Goal: Transaction & Acquisition: Download file/media

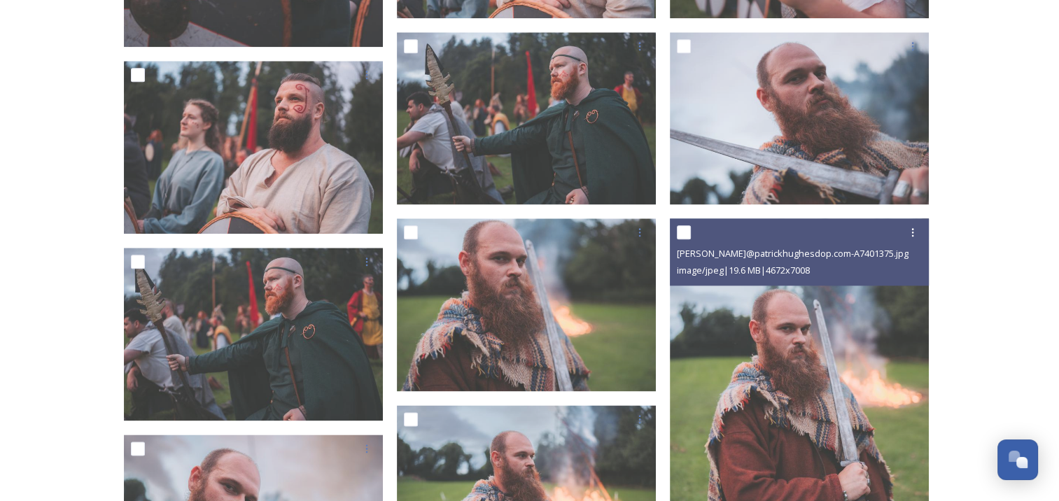
scroll to position [1676, 0]
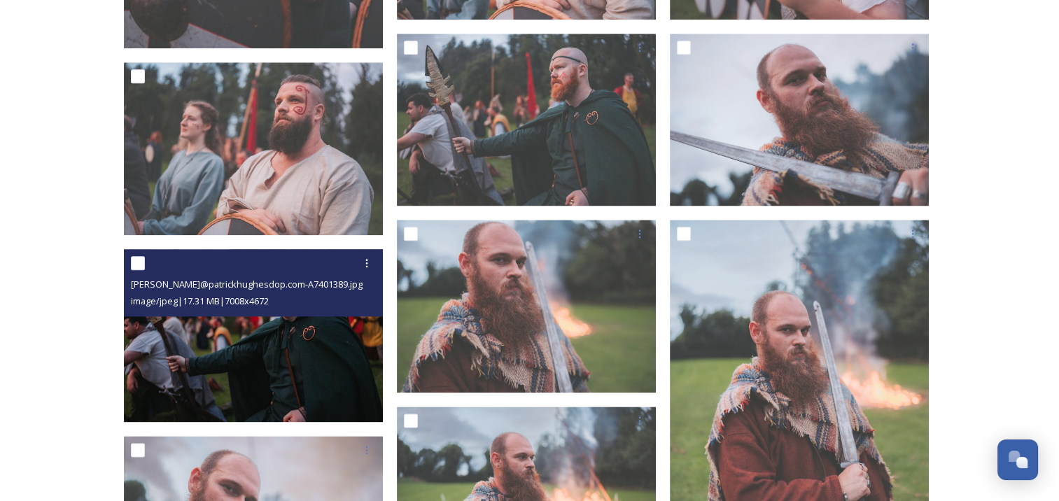
click at [288, 350] on img at bounding box center [253, 335] width 259 height 173
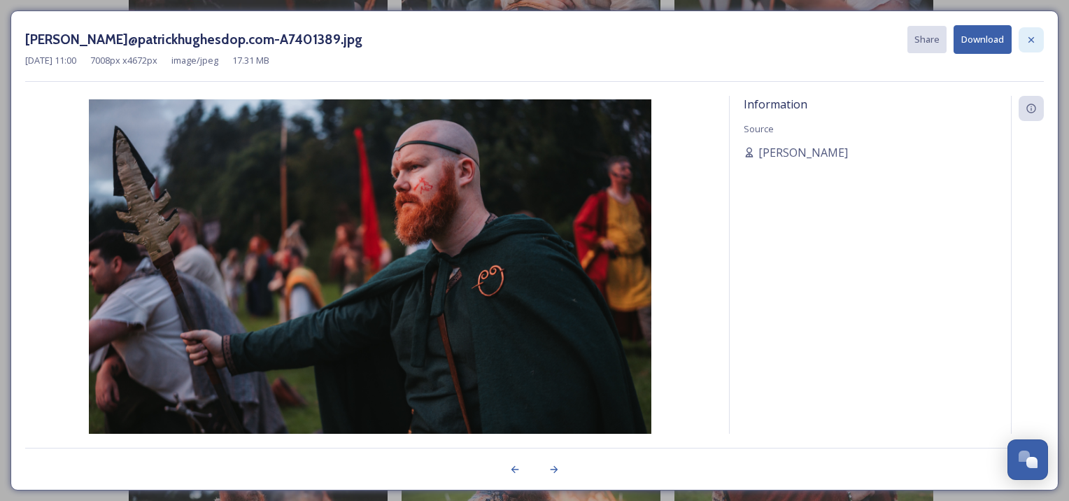
click at [1026, 34] on icon at bounding box center [1031, 39] width 11 height 11
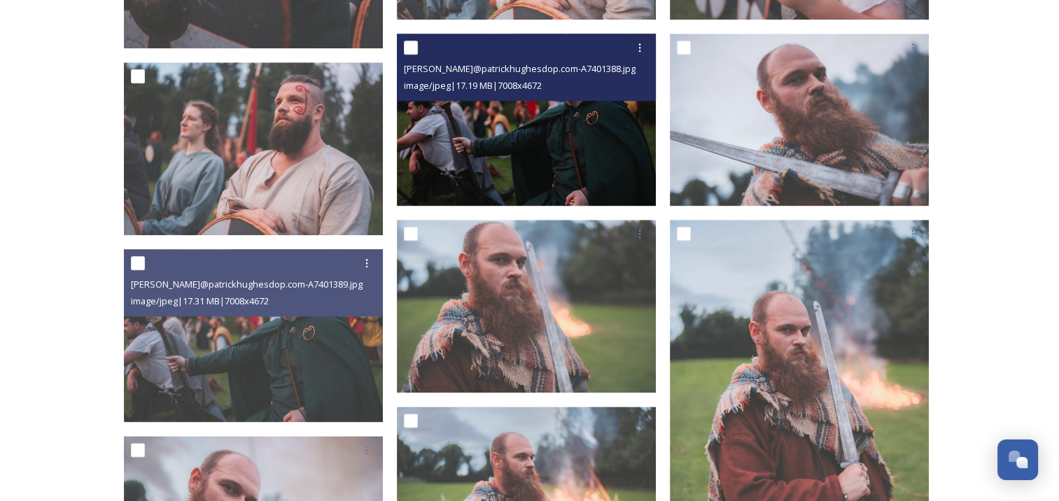
click at [502, 142] on img at bounding box center [526, 120] width 259 height 173
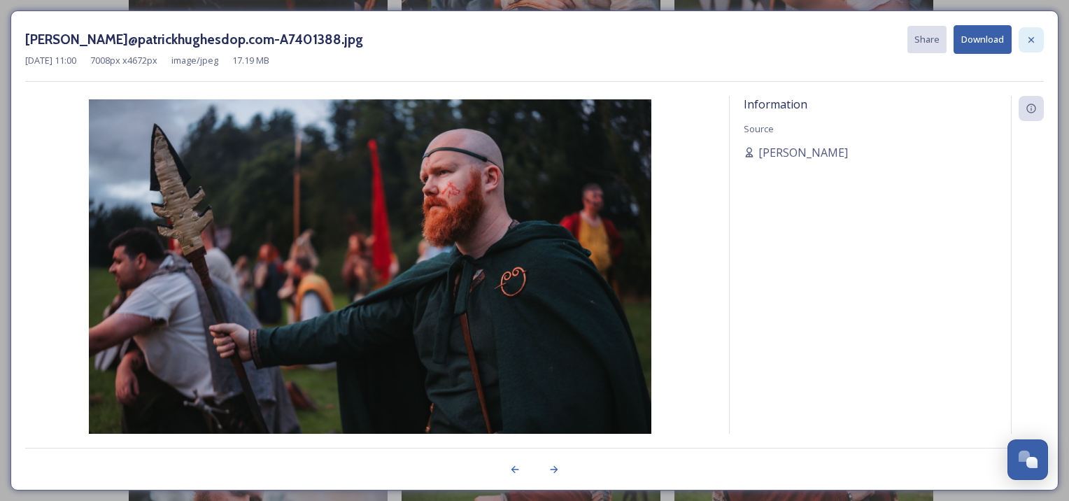
click at [1036, 36] on icon at bounding box center [1031, 39] width 11 height 11
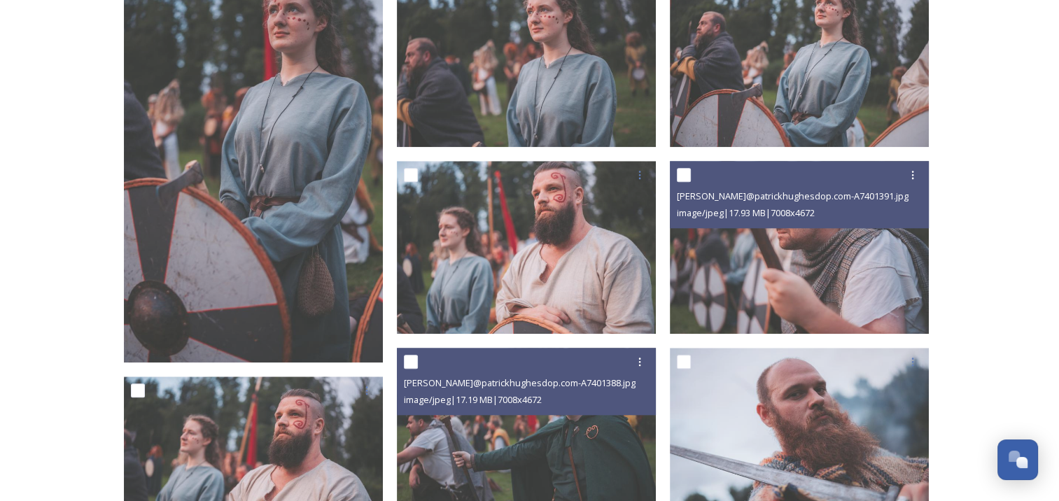
scroll to position [1360, 0]
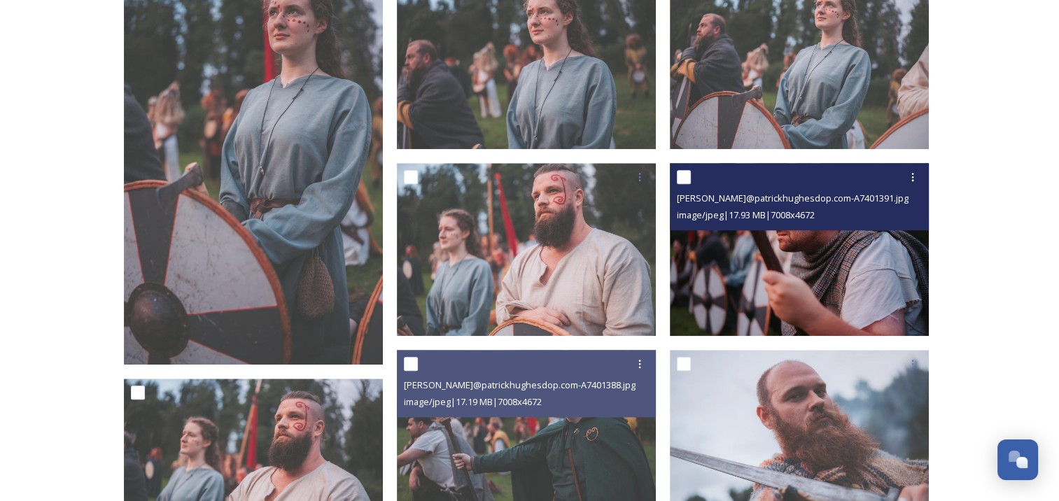
click at [726, 266] on img at bounding box center [799, 249] width 259 height 173
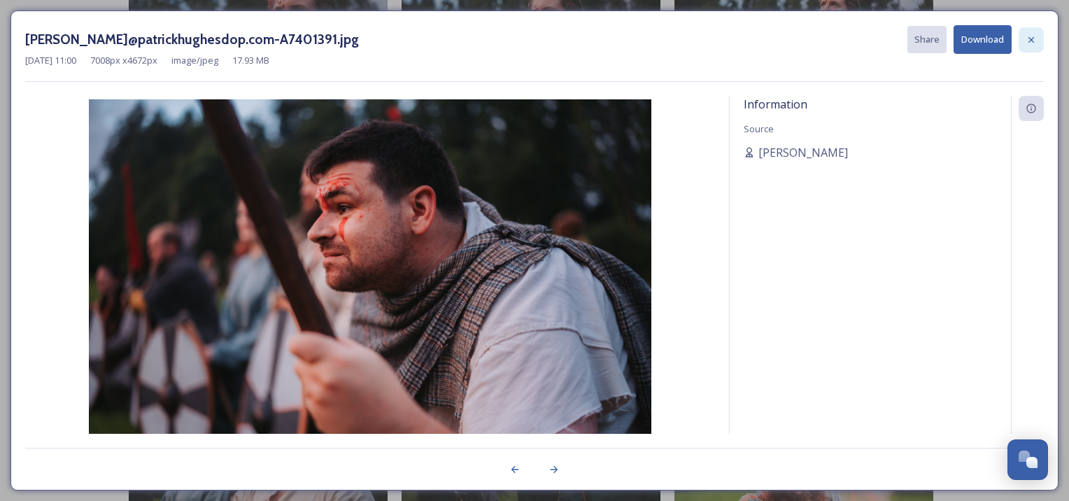
click at [1026, 39] on icon at bounding box center [1031, 39] width 11 height 11
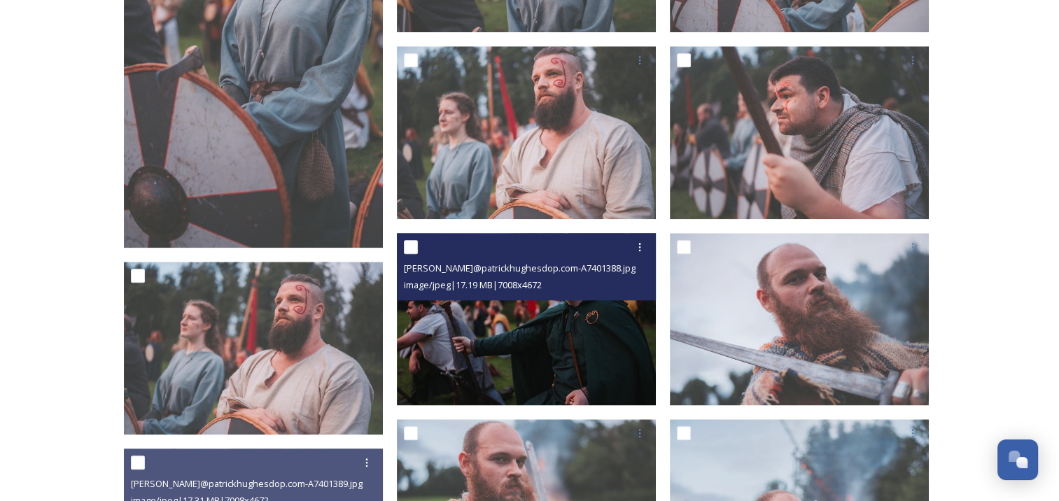
scroll to position [1478, 0]
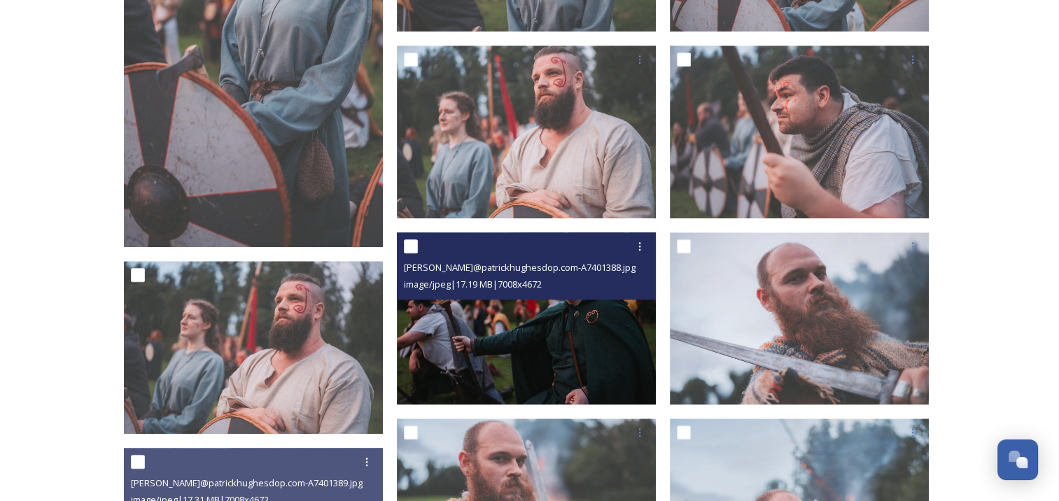
click at [491, 333] on img at bounding box center [526, 318] width 259 height 173
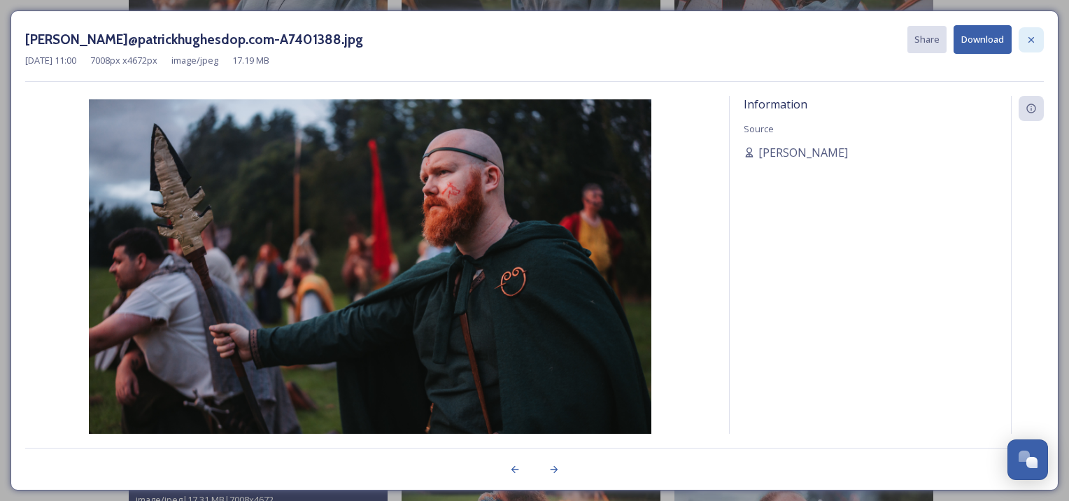
click at [1029, 39] on icon at bounding box center [1031, 39] width 11 height 11
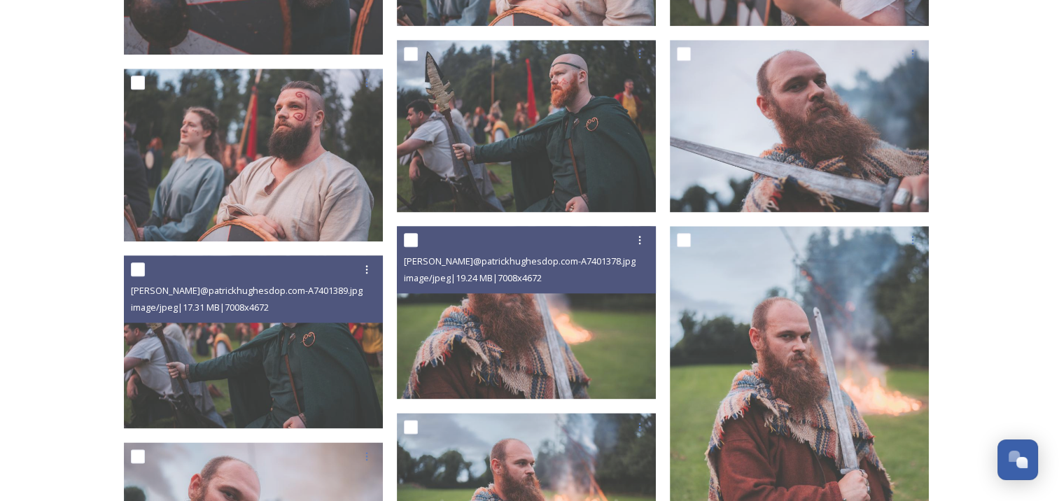
scroll to position [1671, 0]
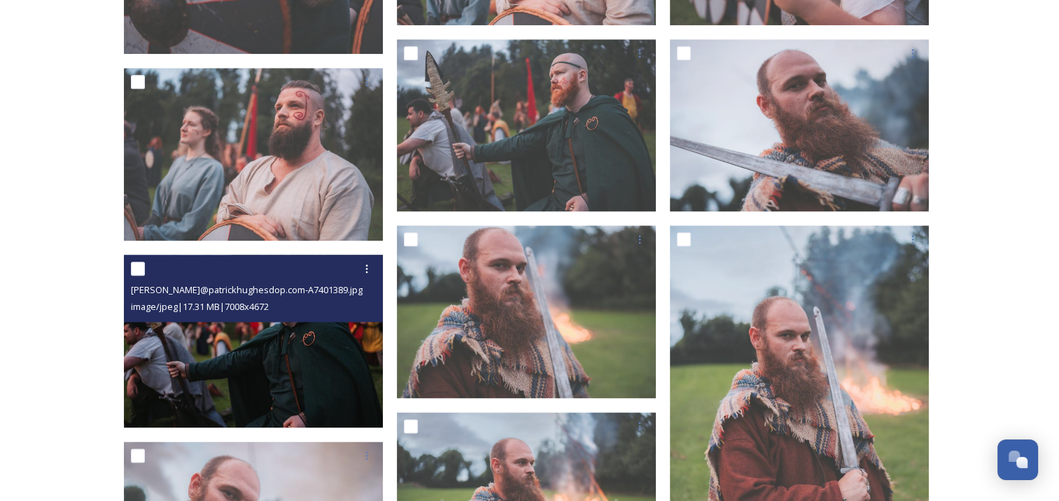
click at [182, 383] on img at bounding box center [253, 341] width 259 height 173
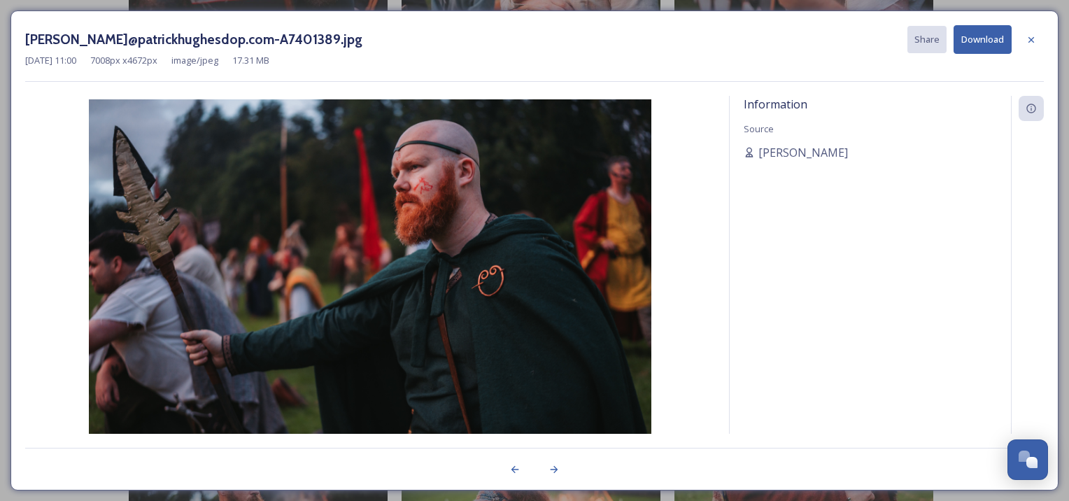
click at [1015, 38] on div "[PERSON_NAME]@patrickhughesdop.com-A7401389.jpg Share Download" at bounding box center [534, 39] width 1019 height 29
click at [1033, 39] on icon at bounding box center [1031, 39] width 11 height 11
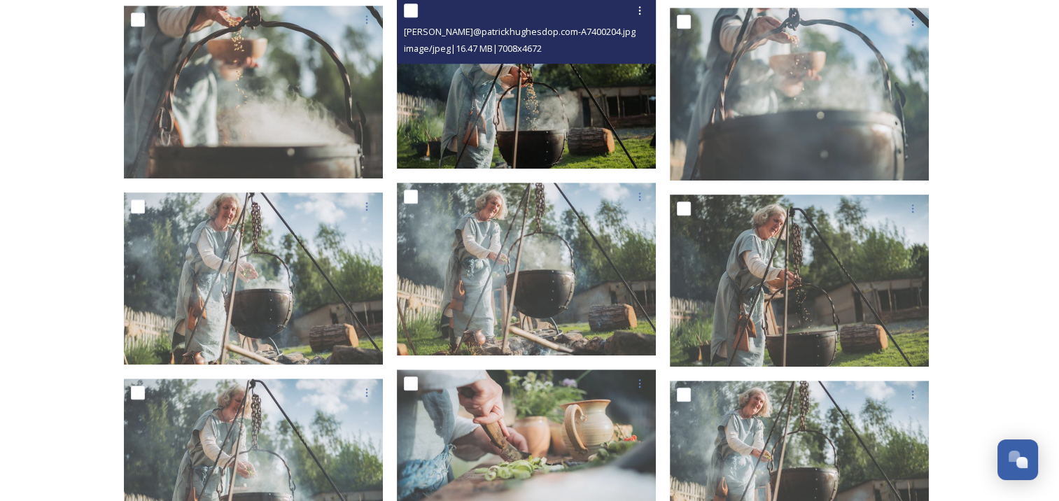
scroll to position [27526, 0]
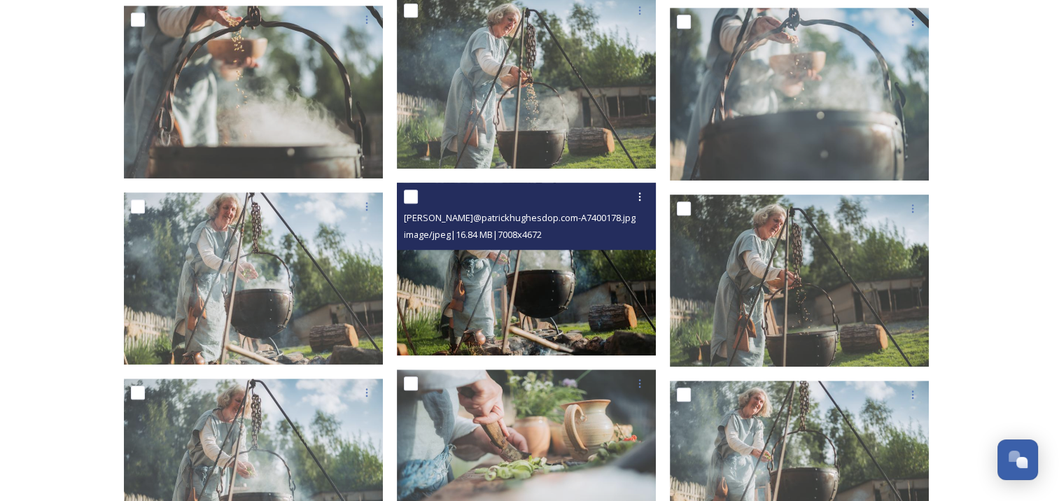
click at [466, 310] on img at bounding box center [526, 269] width 259 height 173
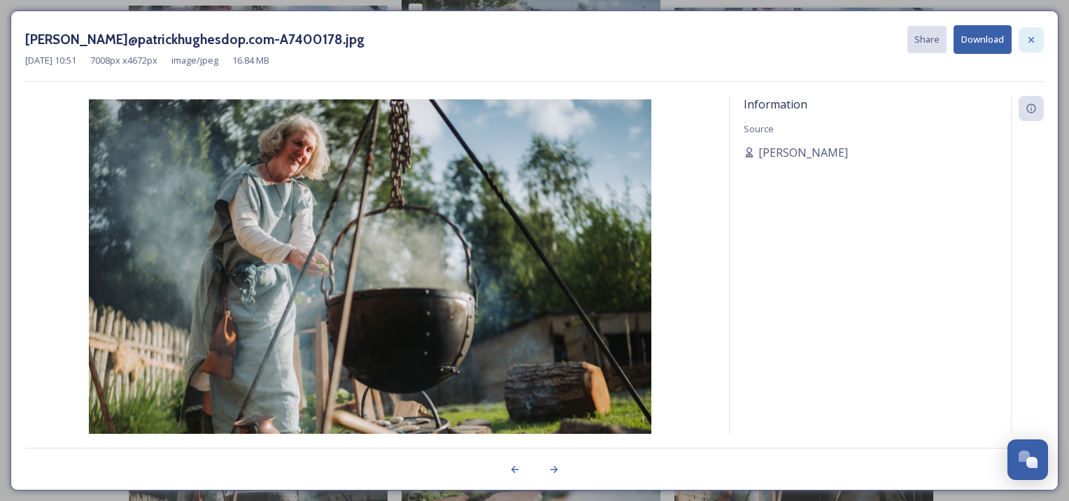
click at [1032, 42] on icon at bounding box center [1031, 39] width 11 height 11
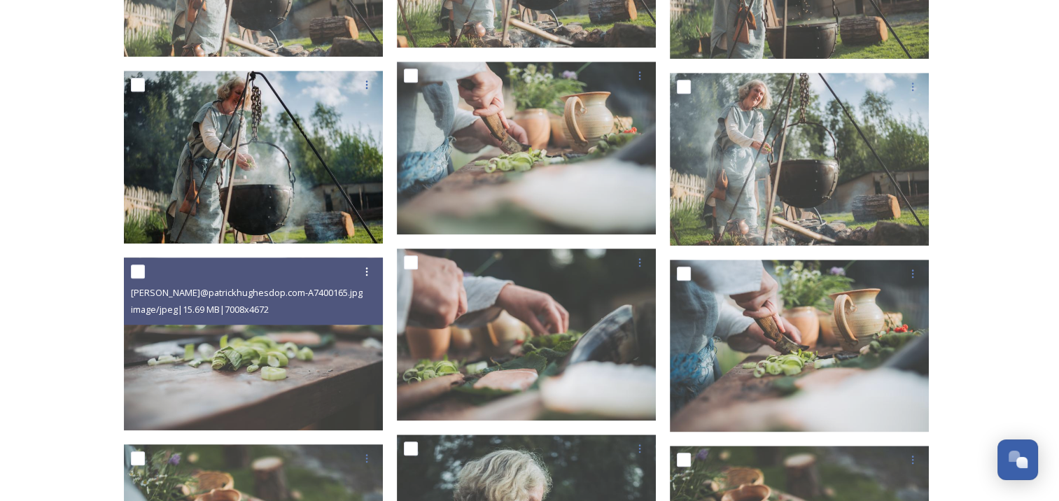
scroll to position [27835, 0]
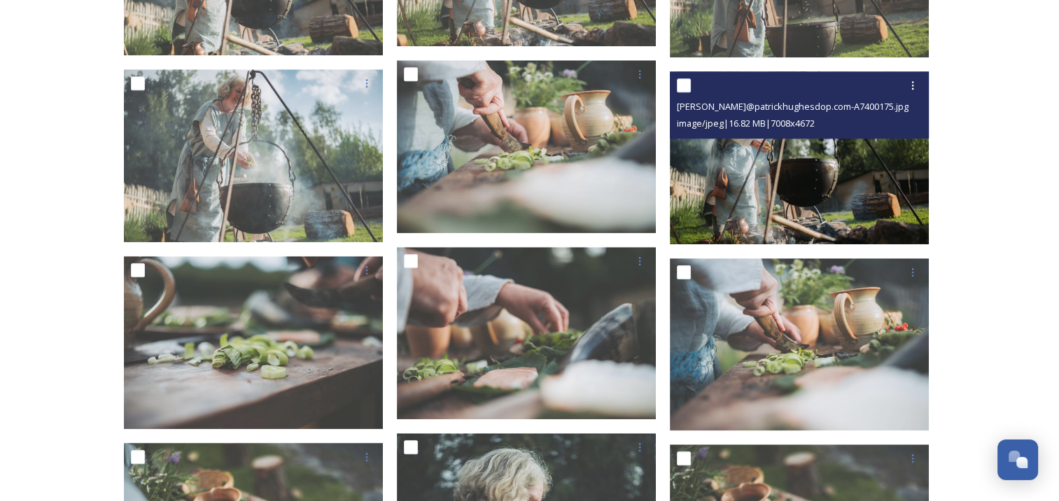
click at [793, 154] on img at bounding box center [799, 157] width 259 height 173
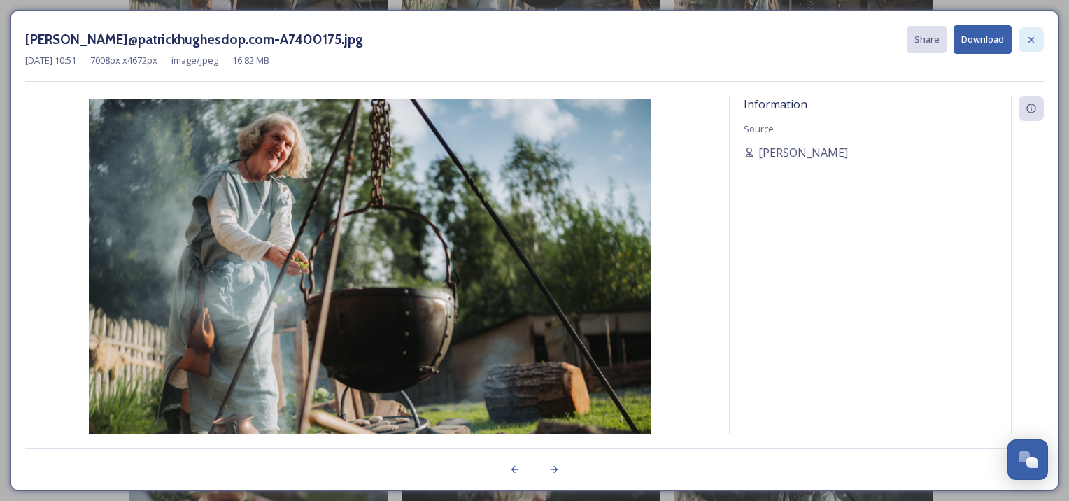
click at [1038, 35] on div at bounding box center [1031, 39] width 25 height 25
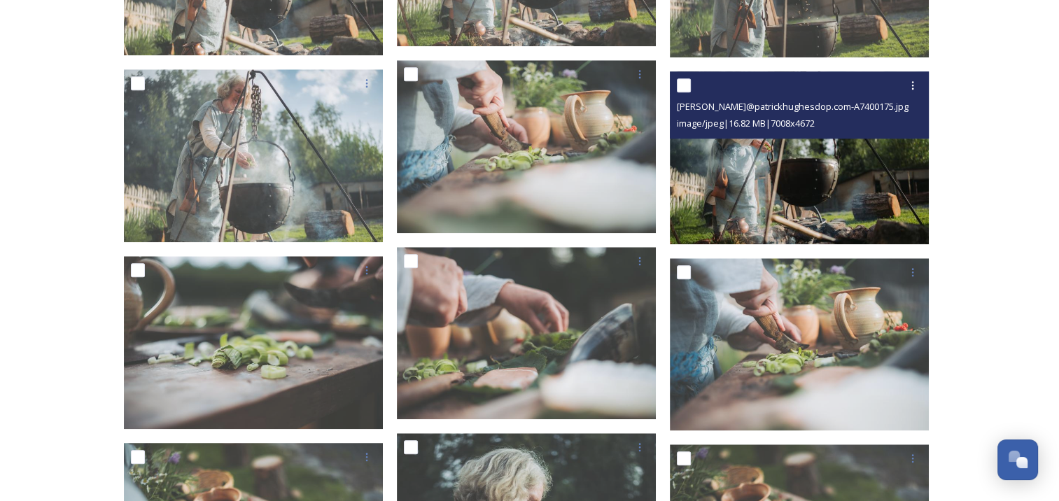
click at [827, 174] on img at bounding box center [799, 157] width 259 height 173
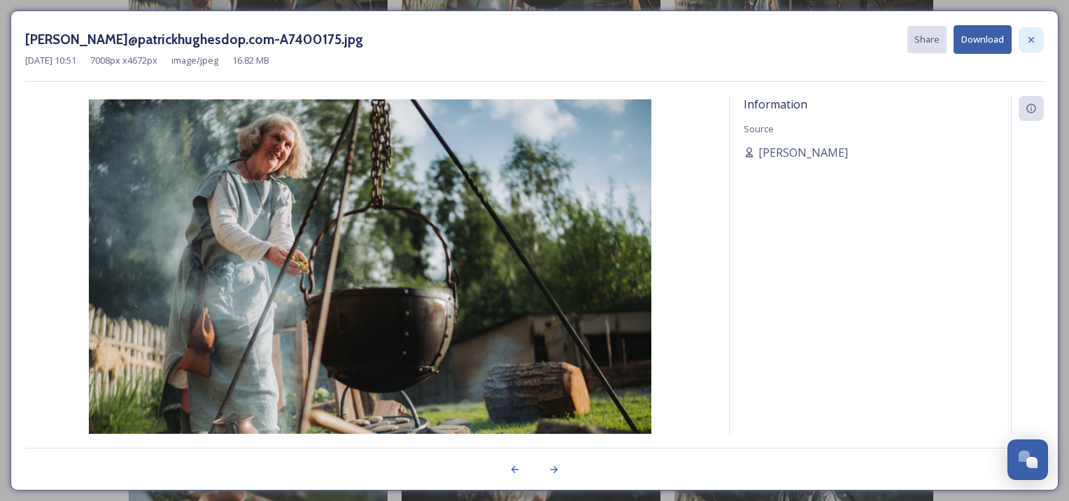
click at [1026, 48] on div at bounding box center [1031, 39] width 25 height 25
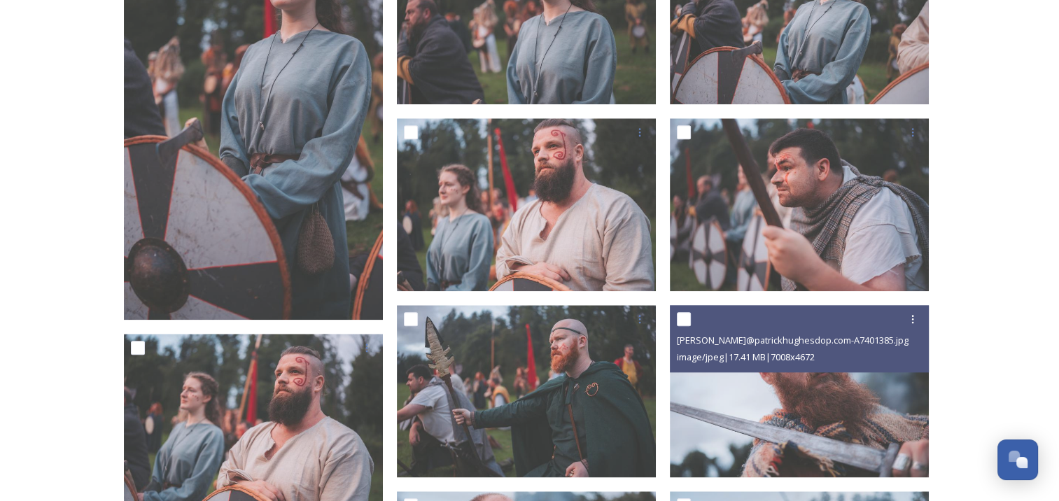
scroll to position [1405, 0]
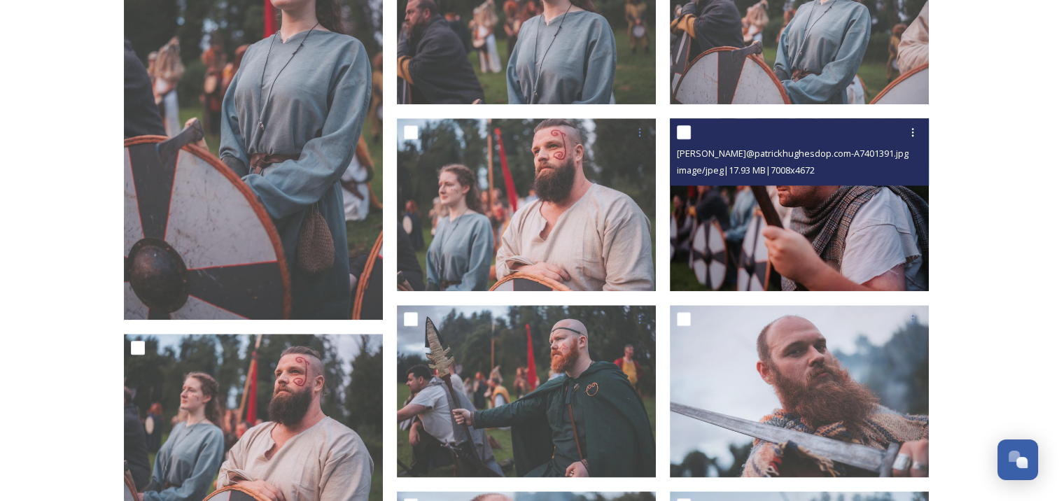
click at [761, 218] on img at bounding box center [799, 204] width 259 height 173
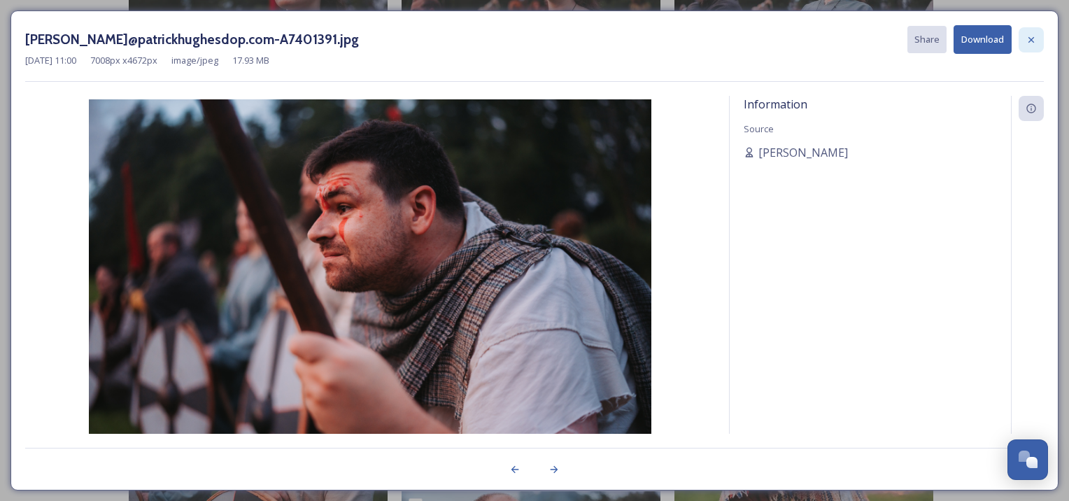
click at [1029, 41] on icon at bounding box center [1032, 39] width 6 height 6
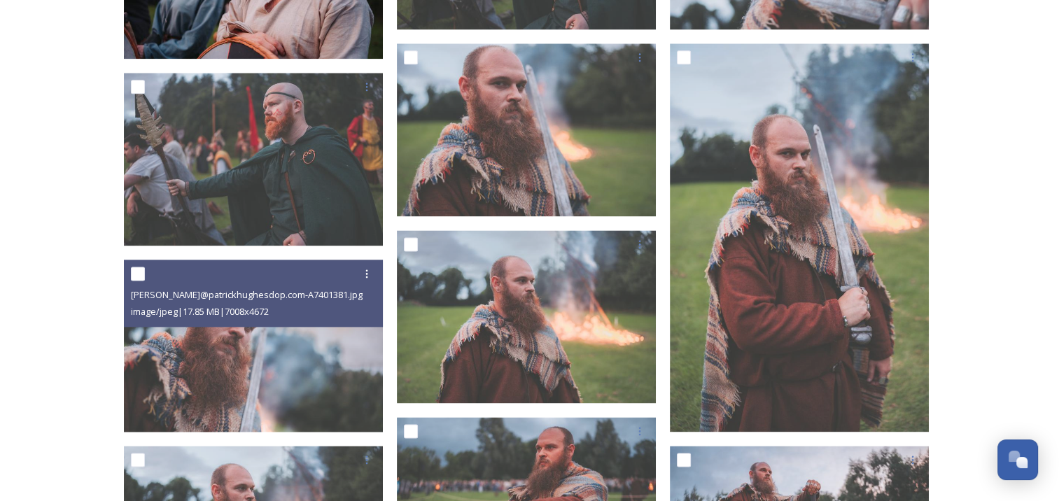
scroll to position [1854, 0]
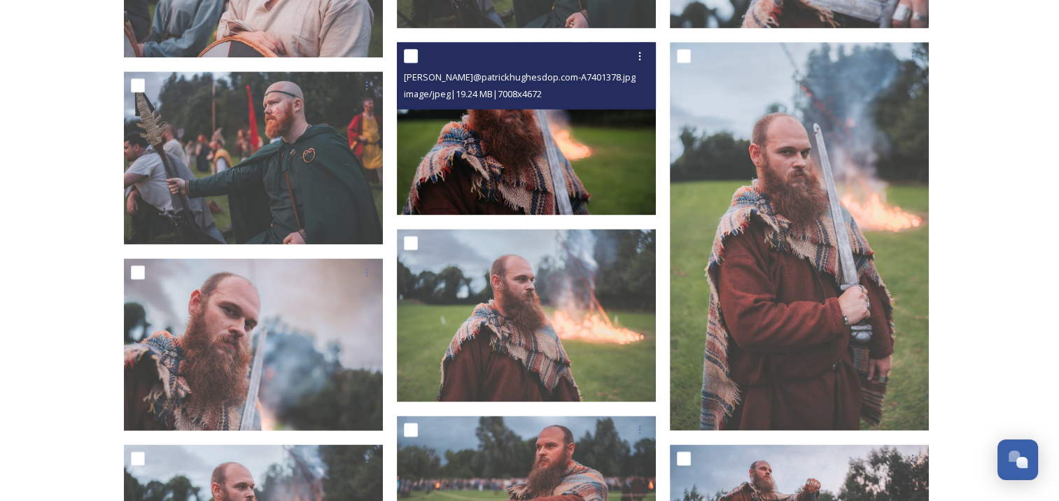
click at [532, 175] on img at bounding box center [526, 128] width 259 height 173
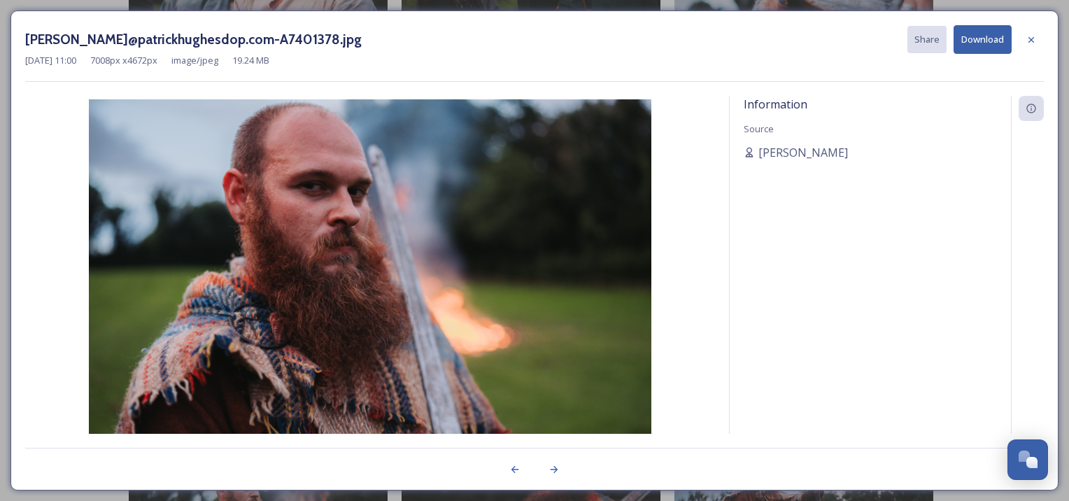
click at [1030, 50] on div at bounding box center [1031, 39] width 25 height 25
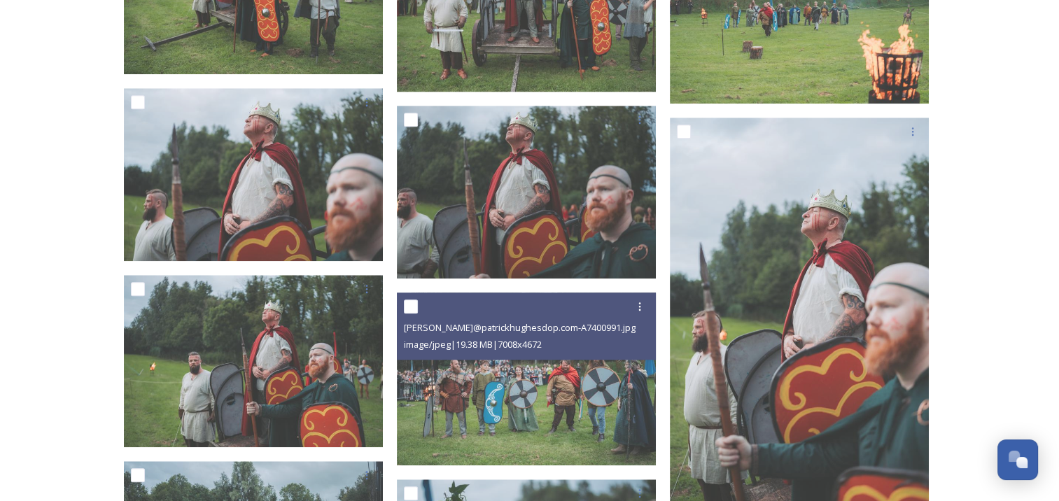
scroll to position [11814, 0]
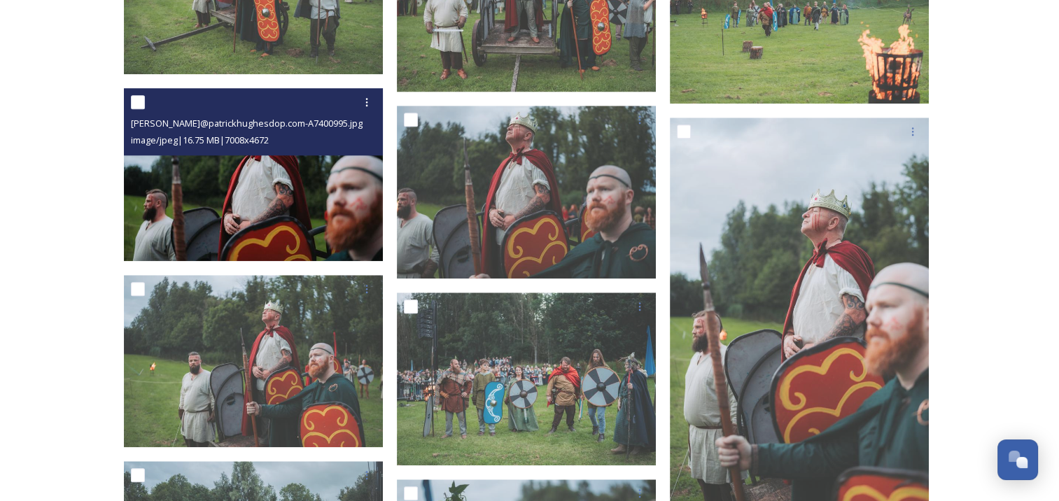
click at [274, 165] on img at bounding box center [253, 174] width 259 height 173
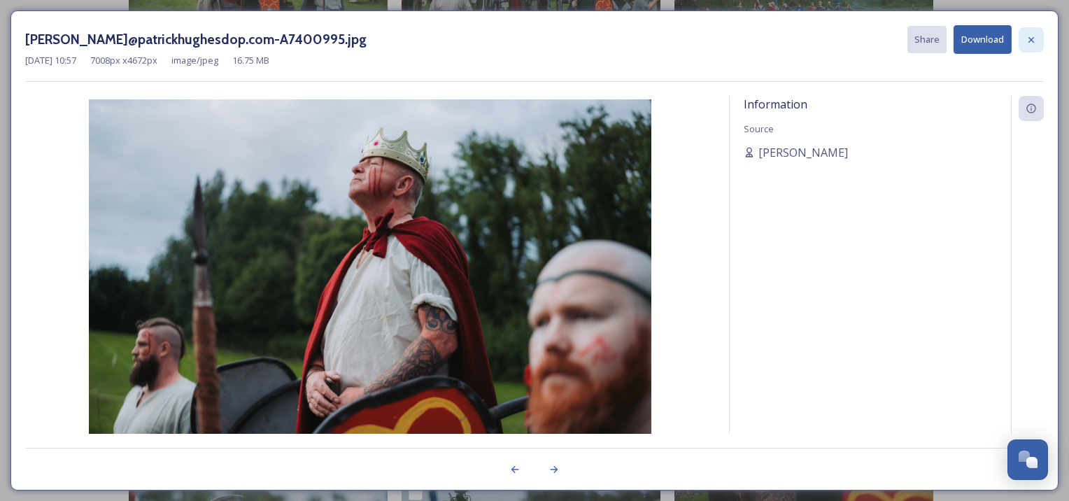
click at [1032, 45] on div at bounding box center [1031, 39] width 25 height 25
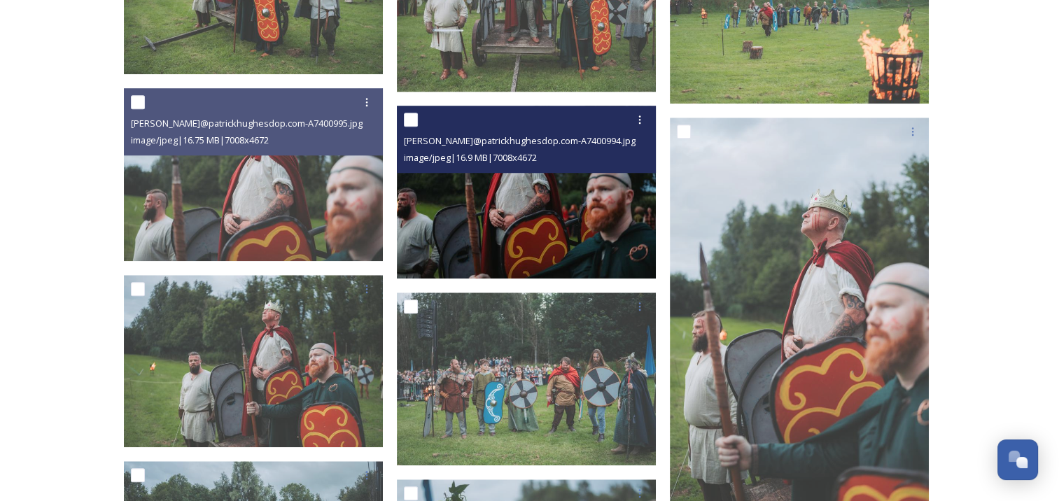
click at [546, 257] on img at bounding box center [526, 192] width 259 height 173
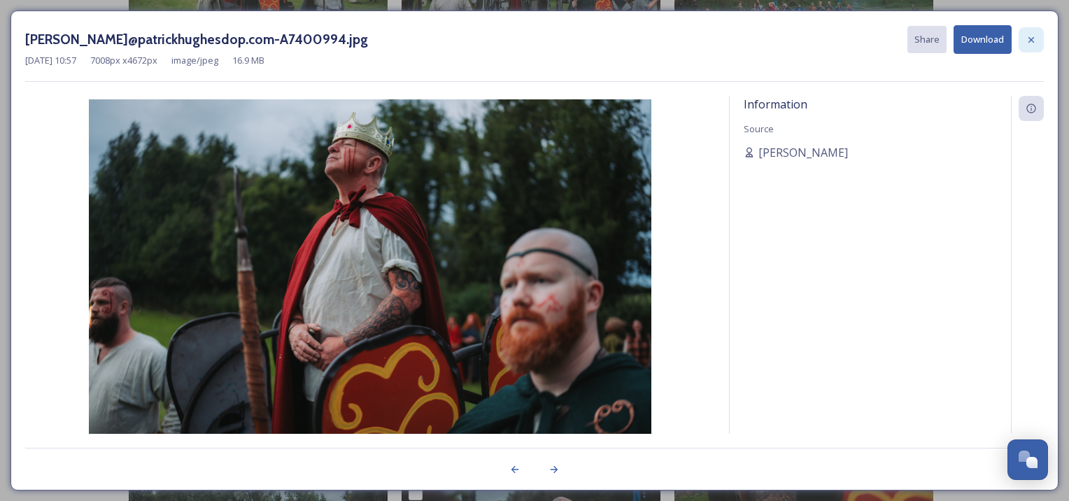
click at [1029, 40] on icon at bounding box center [1031, 39] width 11 height 11
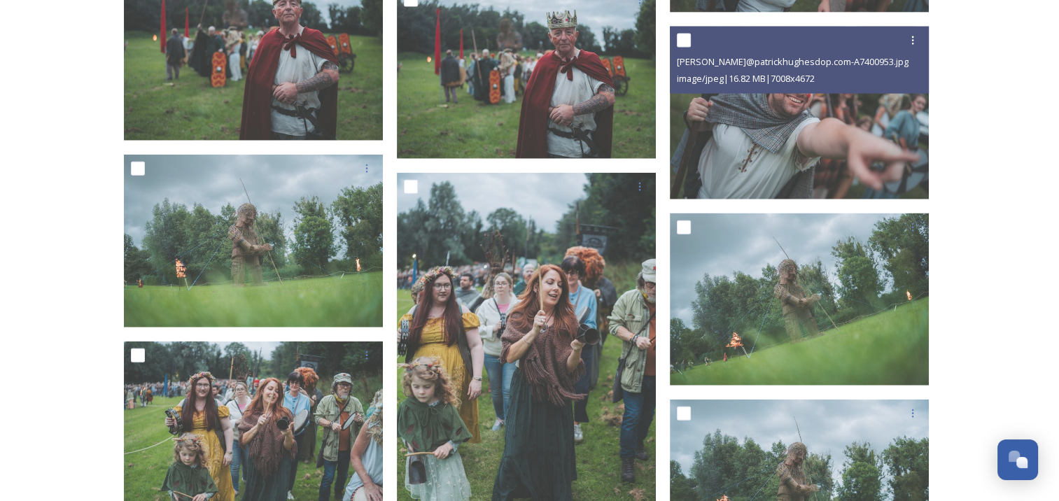
scroll to position [13801, 0]
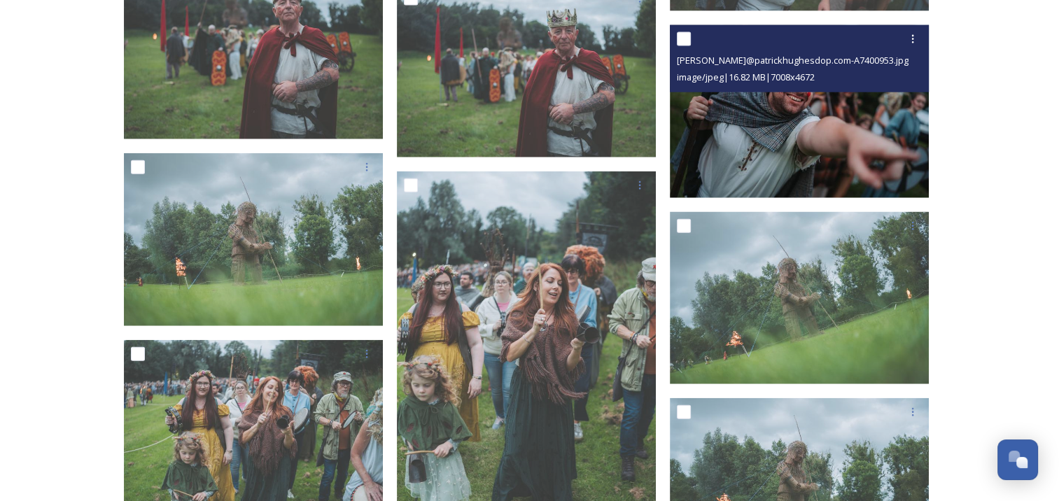
click at [796, 122] on img at bounding box center [799, 111] width 259 height 173
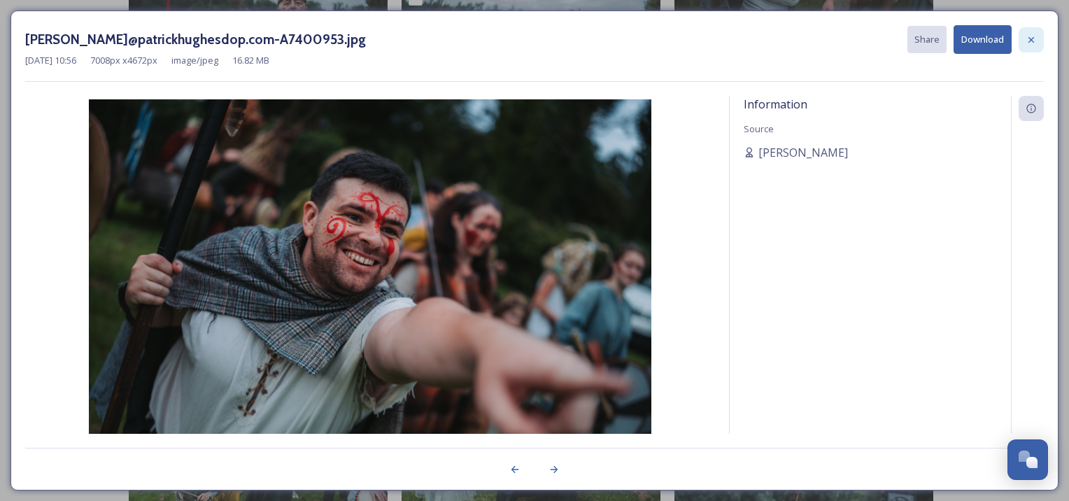
click at [1034, 39] on icon at bounding box center [1031, 39] width 11 height 11
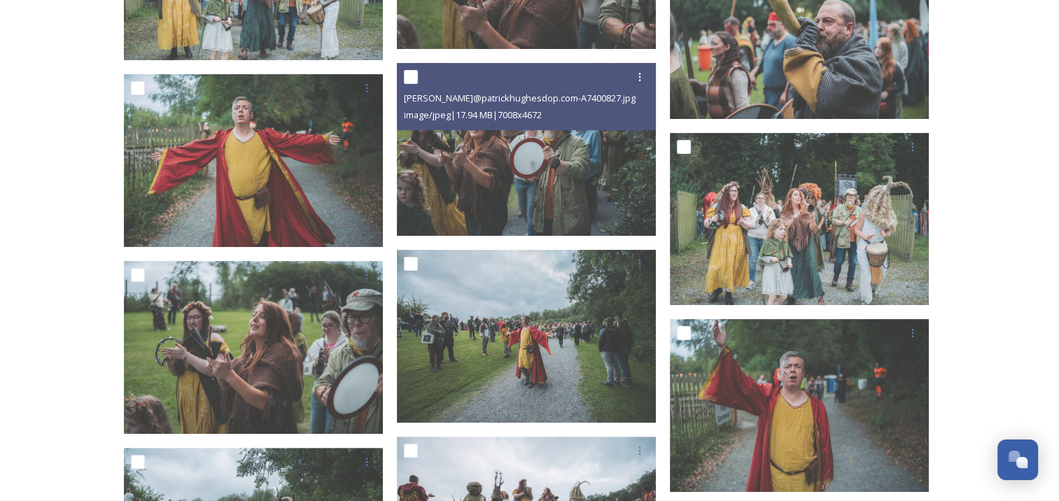
scroll to position [16171, 0]
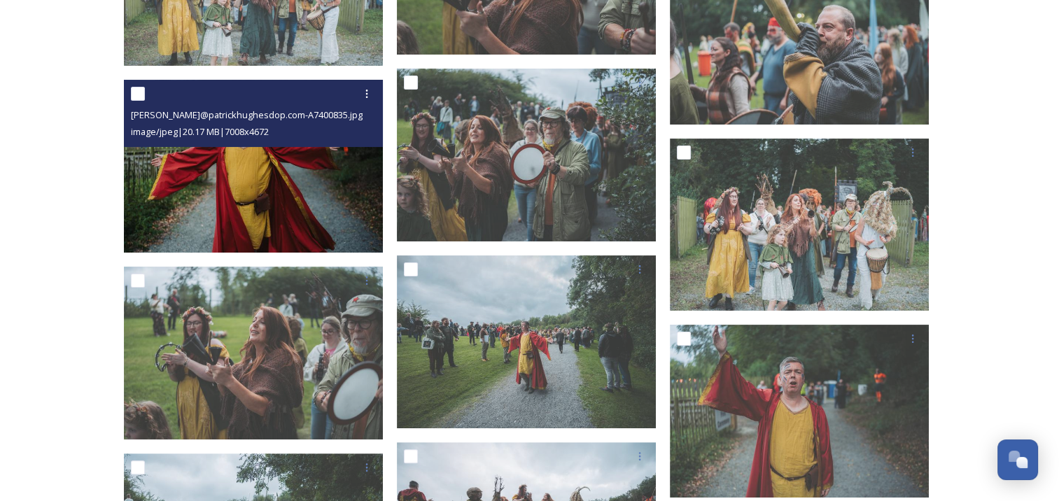
click at [197, 195] on img at bounding box center [253, 166] width 259 height 173
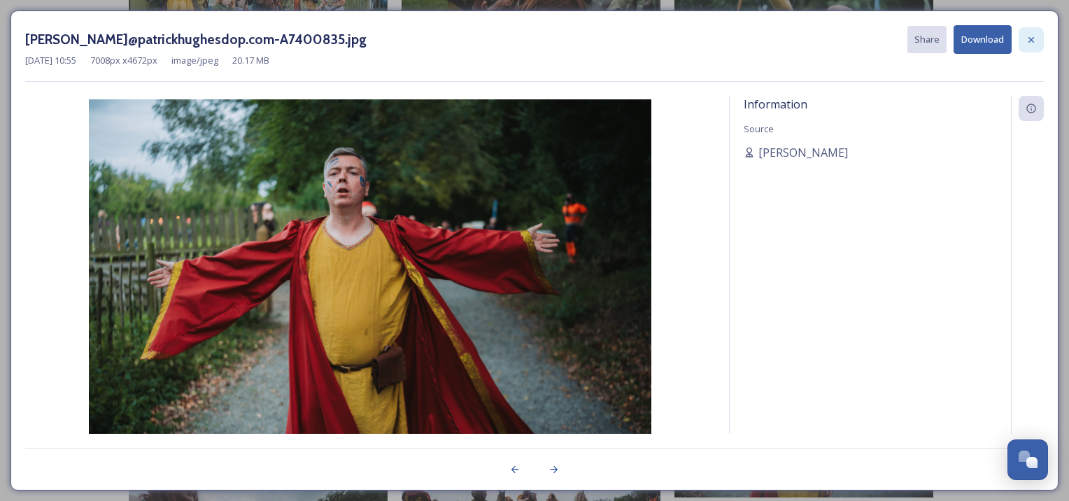
click at [1027, 43] on icon at bounding box center [1031, 39] width 11 height 11
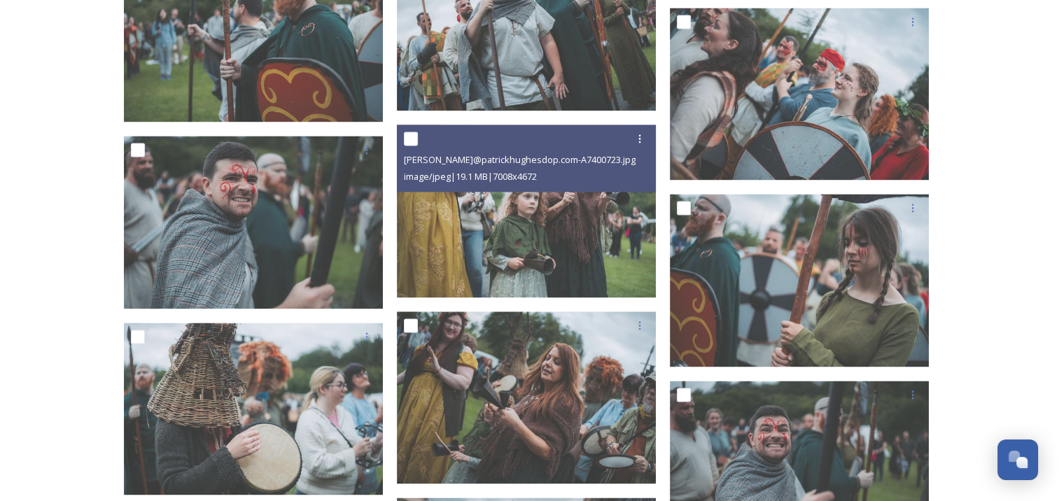
scroll to position [18007, 0]
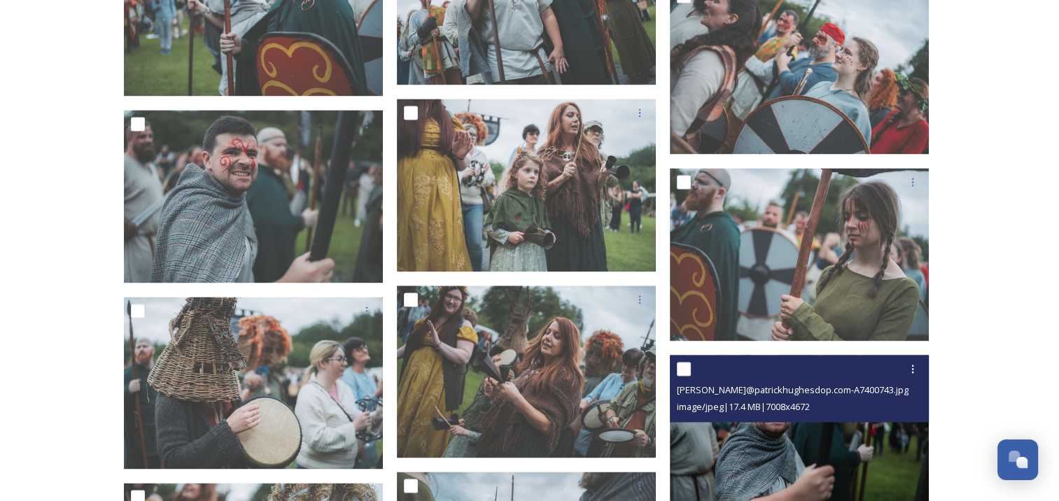
click at [764, 471] on img at bounding box center [799, 441] width 259 height 173
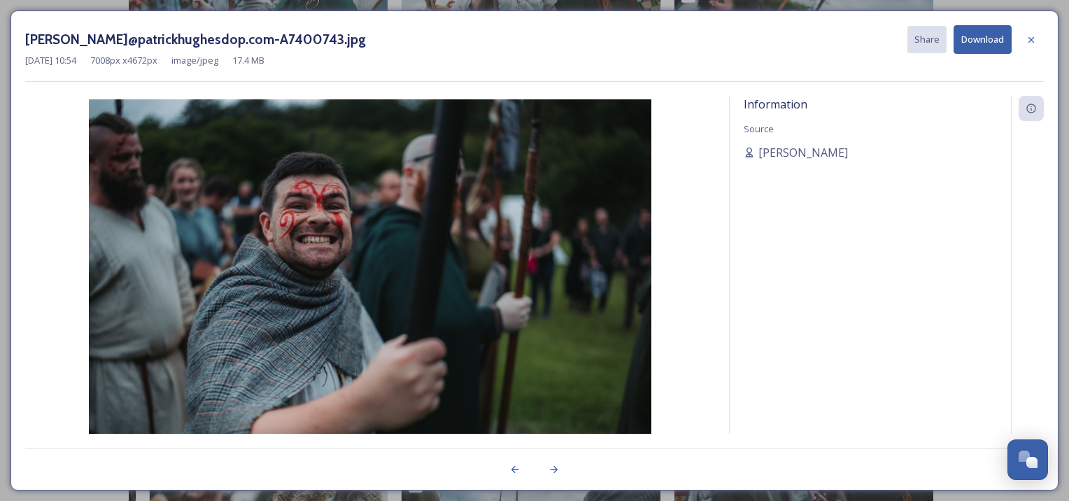
click at [764, 471] on div at bounding box center [789, 469] width 509 height 25
click at [1030, 42] on icon at bounding box center [1031, 39] width 11 height 11
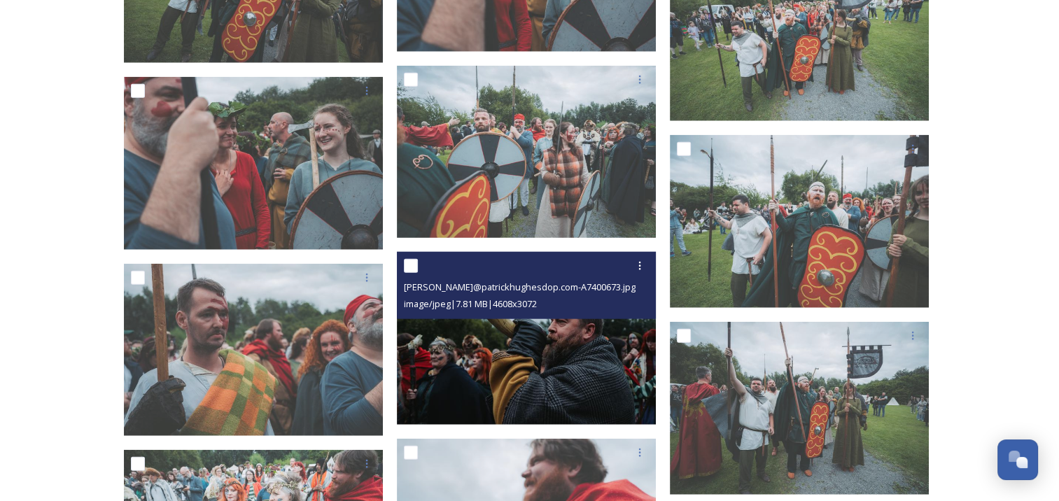
scroll to position [19384, 0]
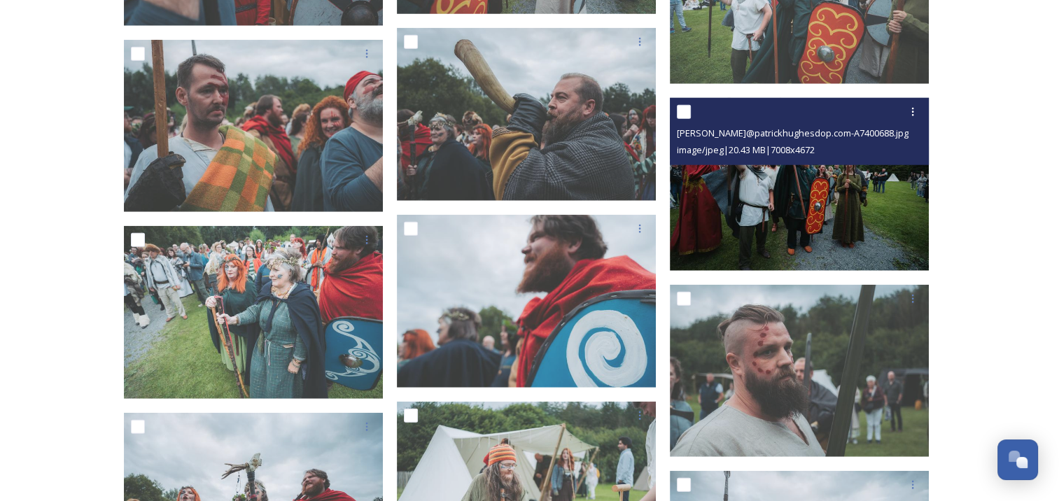
click at [721, 229] on img at bounding box center [799, 184] width 259 height 173
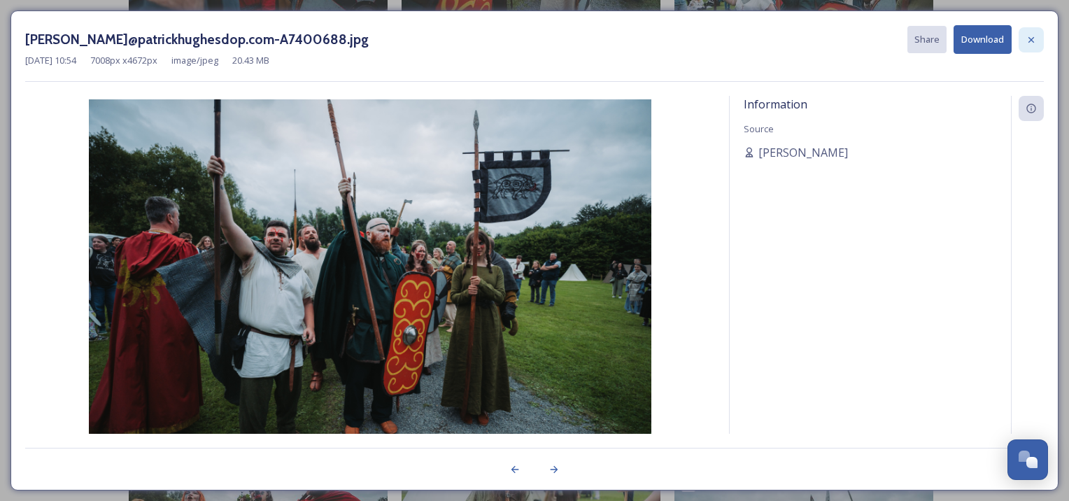
click at [1033, 36] on icon at bounding box center [1031, 39] width 11 height 11
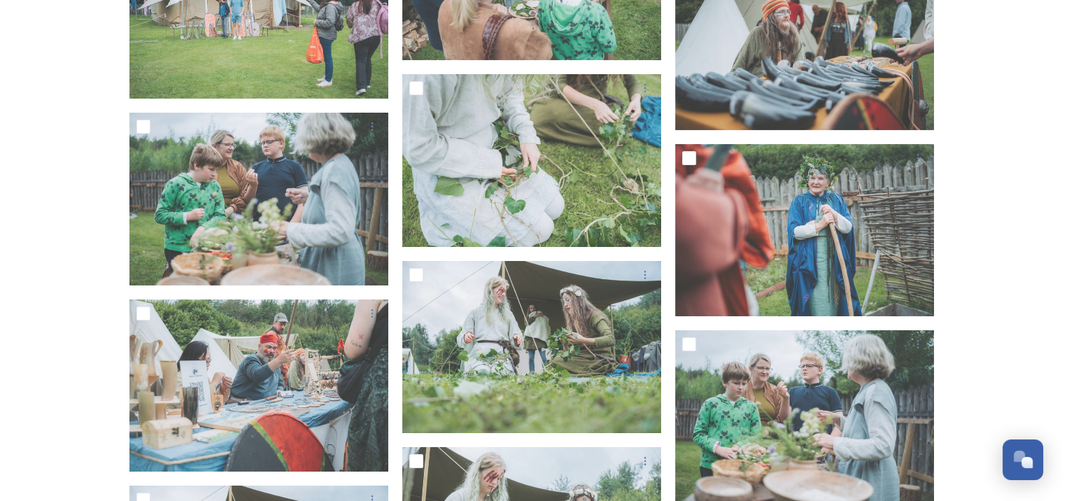
scroll to position [20645, 0]
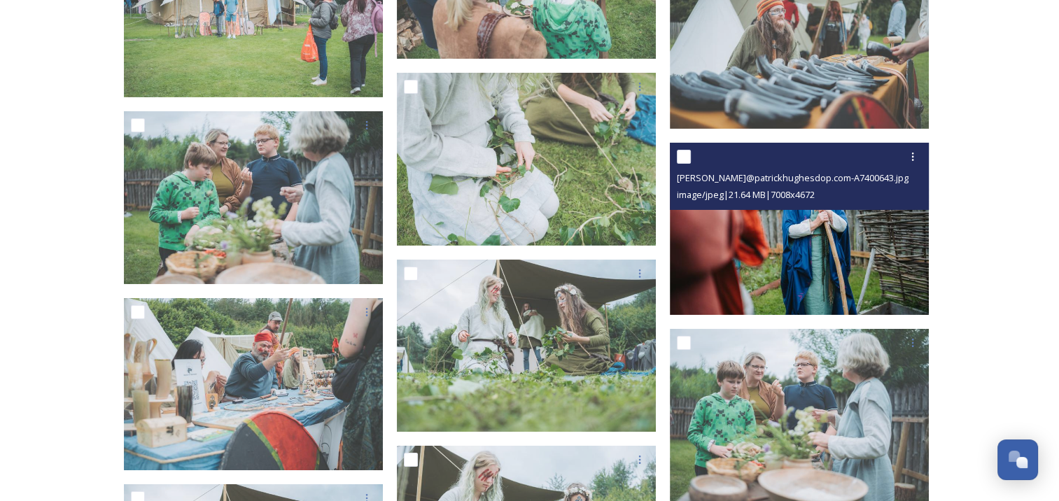
click at [821, 231] on img at bounding box center [799, 228] width 259 height 173
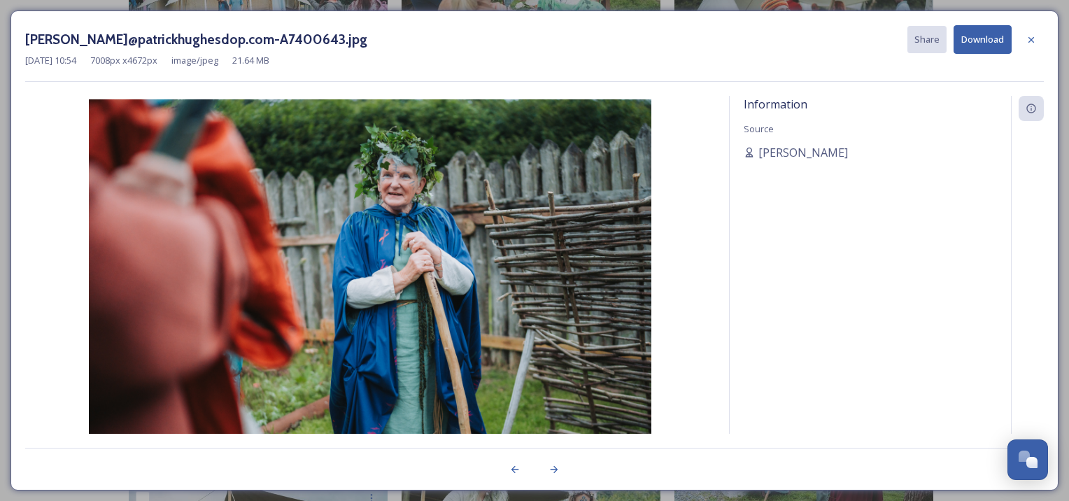
click at [971, 50] on button "Download" at bounding box center [983, 39] width 58 height 29
